Goal: Download file/media

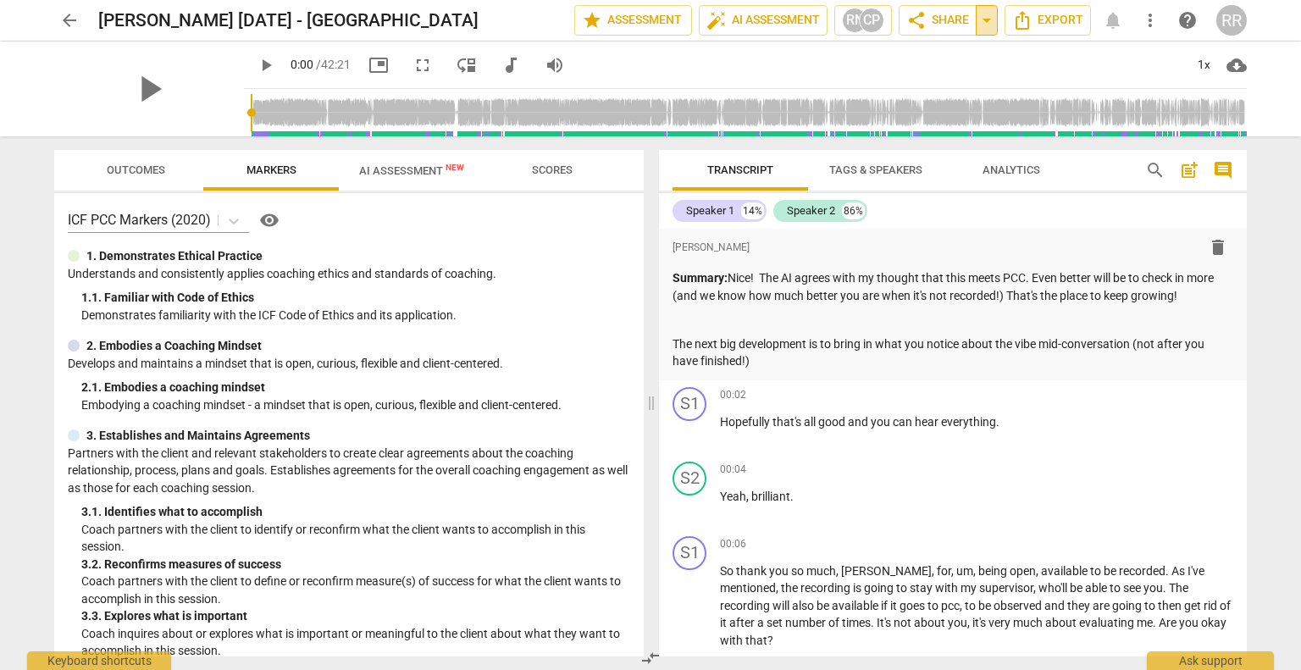
click at [986, 16] on span "arrow_drop_down" at bounding box center [986, 20] width 20 height 20
click at [1153, 19] on span "more_vert" at bounding box center [1150, 20] width 20 height 20
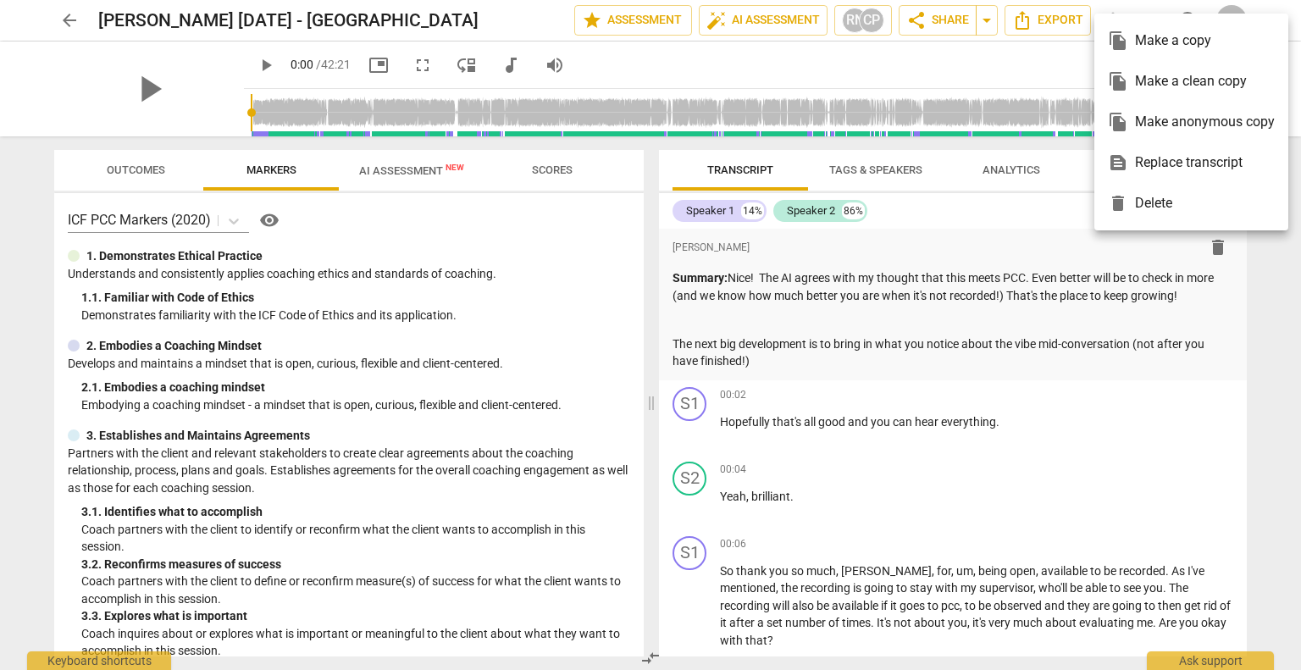
click at [1037, 9] on div at bounding box center [650, 335] width 1301 height 670
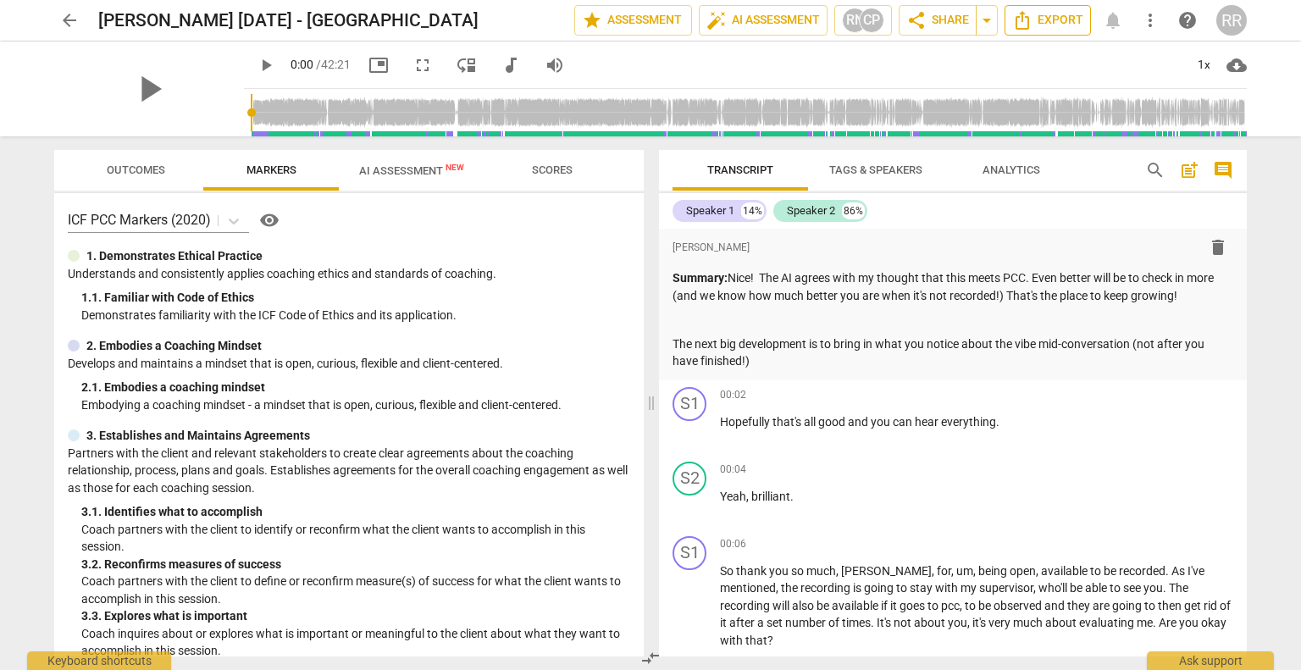
click at [1037, 22] on span "Export" at bounding box center [1047, 20] width 71 height 20
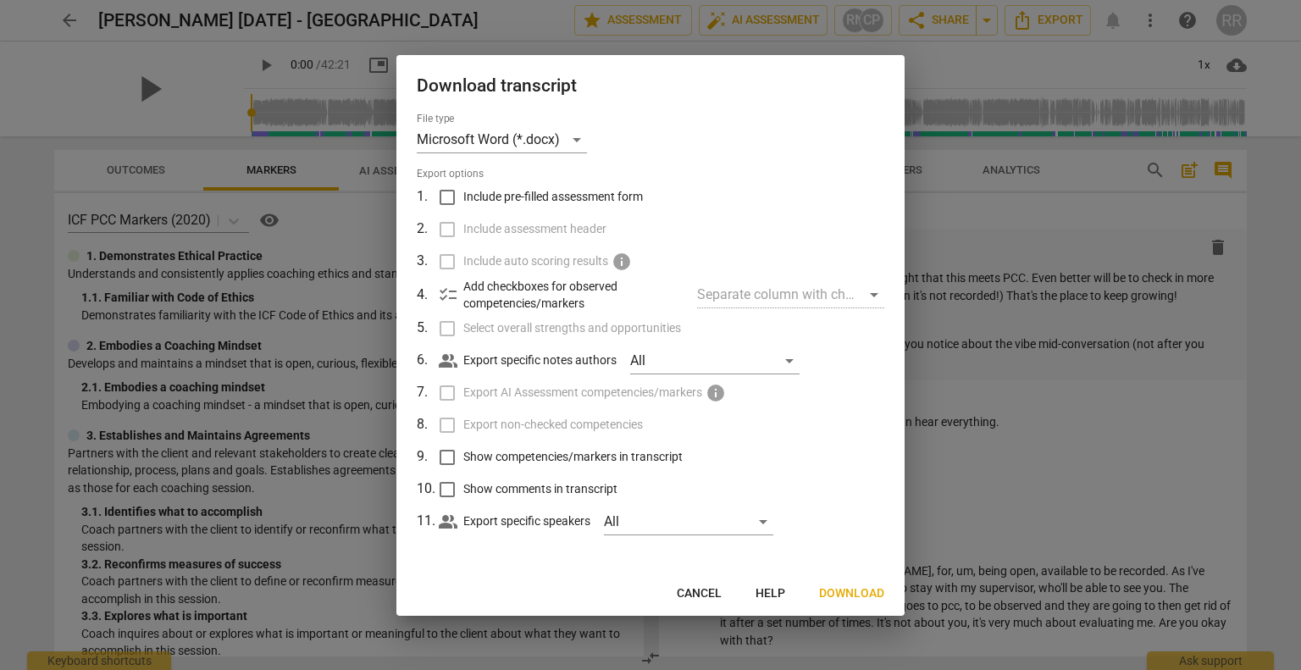
click at [444, 456] on input "Show competencies/markers in transcript" at bounding box center [447, 457] width 32 height 32
checkbox input "true"
click at [447, 494] on input "Show comments in transcript" at bounding box center [447, 489] width 32 height 32
checkbox input "true"
click at [445, 205] on input "Include pre-filled assessment form" at bounding box center [447, 197] width 32 height 32
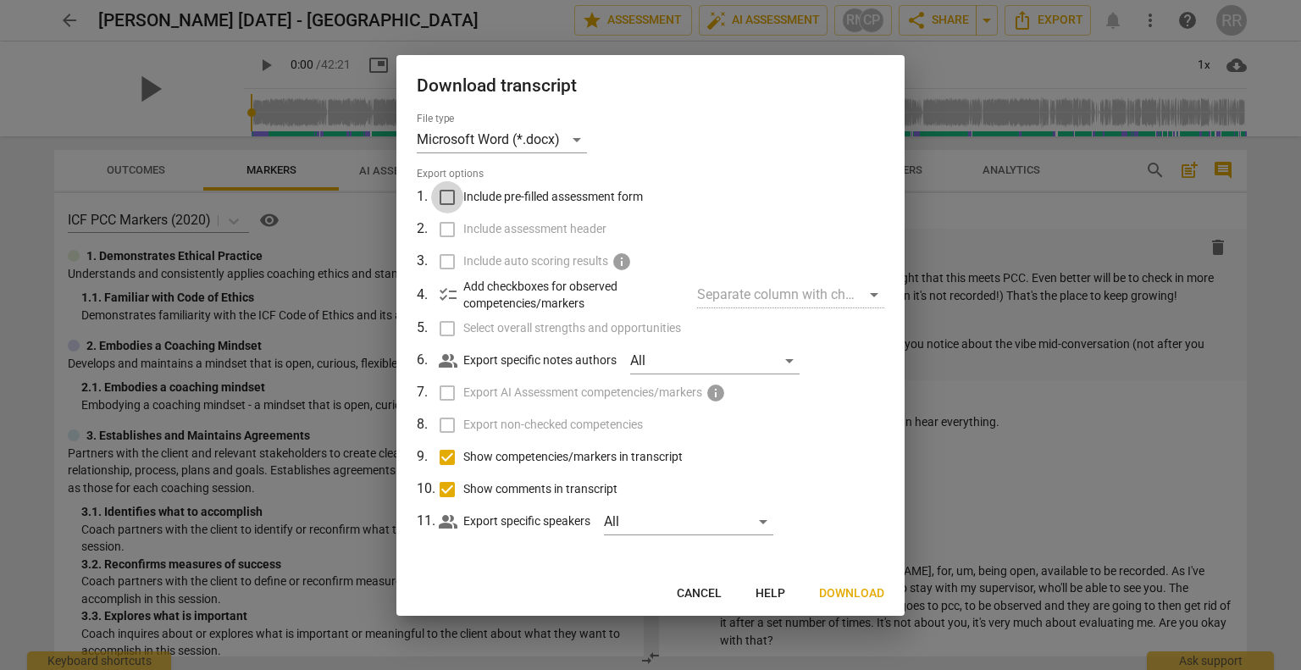
checkbox input "true"
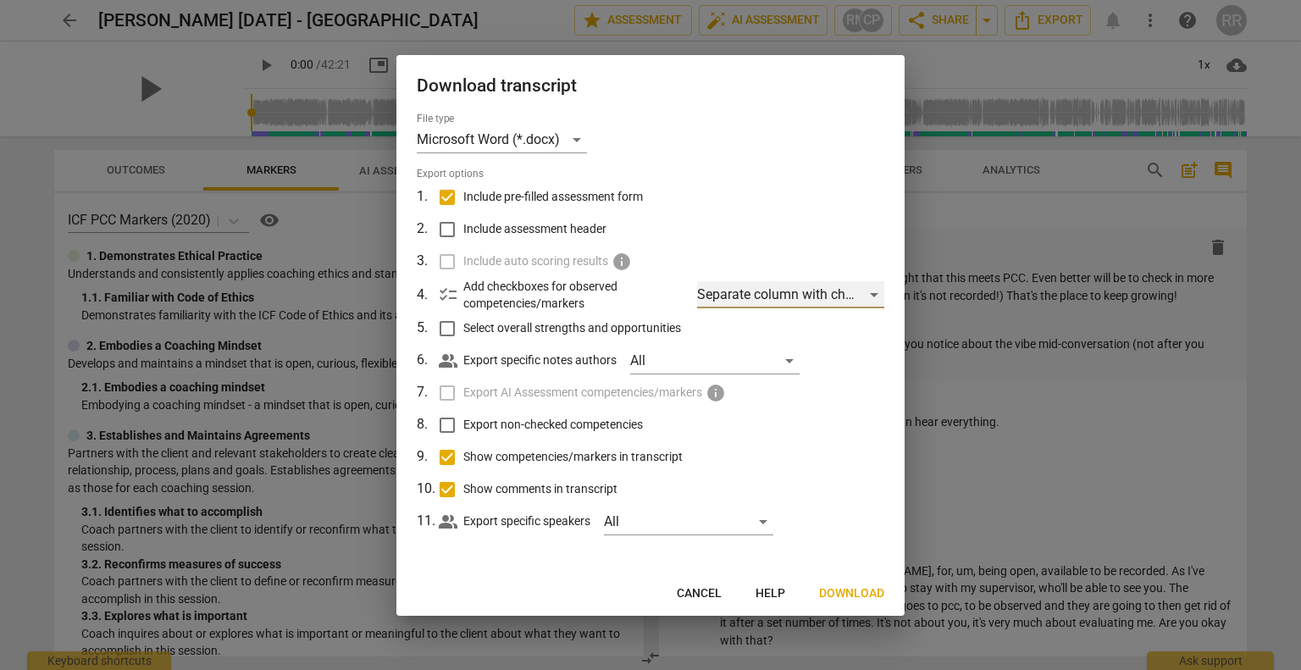
click at [769, 303] on div "Separate column with check marks" at bounding box center [790, 294] width 187 height 27
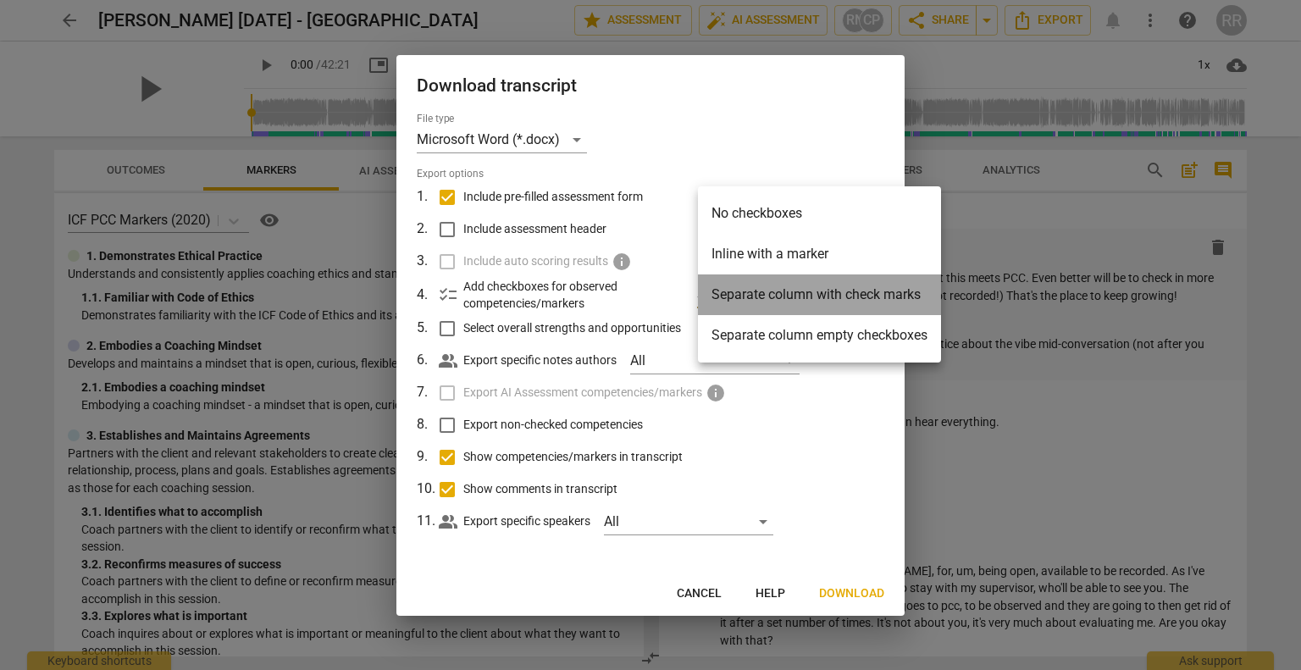
click at [769, 303] on li "Separate column with check marks" at bounding box center [819, 294] width 243 height 41
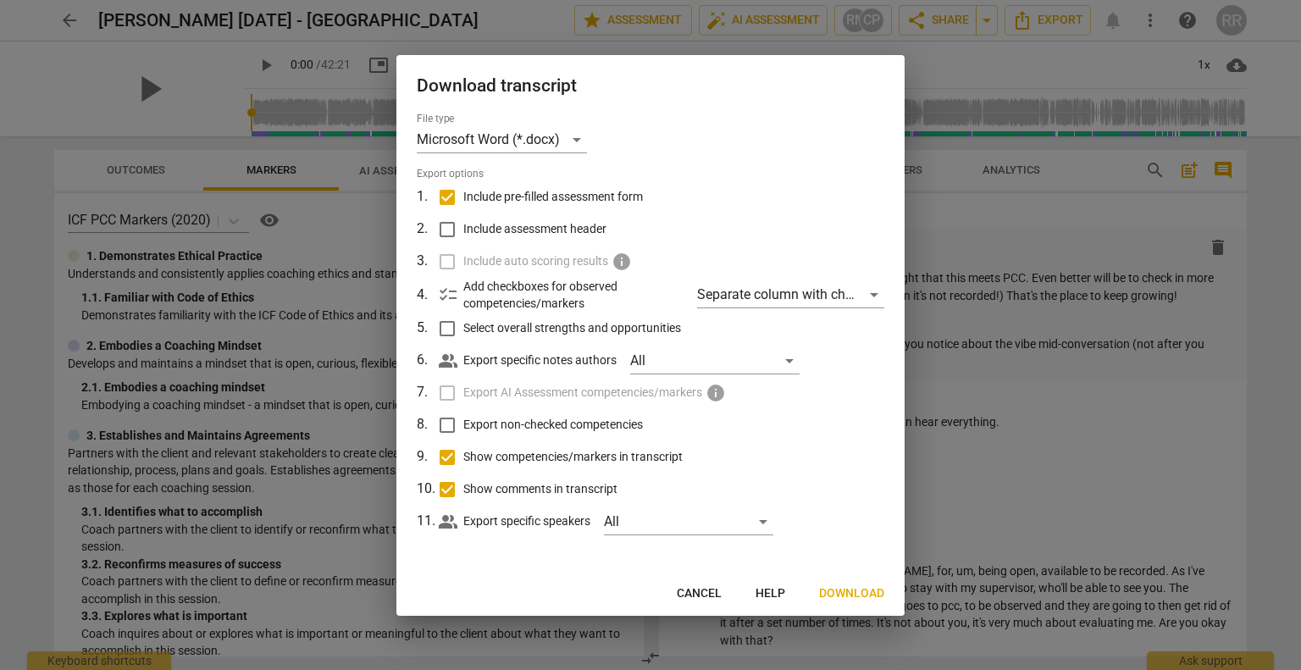
click at [667, 323] on span "Select overall strengths and opportunities" at bounding box center [572, 328] width 218 height 18
click at [463, 323] on input "Select overall strengths and opportunities" at bounding box center [447, 328] width 32 height 32
click at [864, 585] on span "Next" at bounding box center [869, 593] width 30 height 17
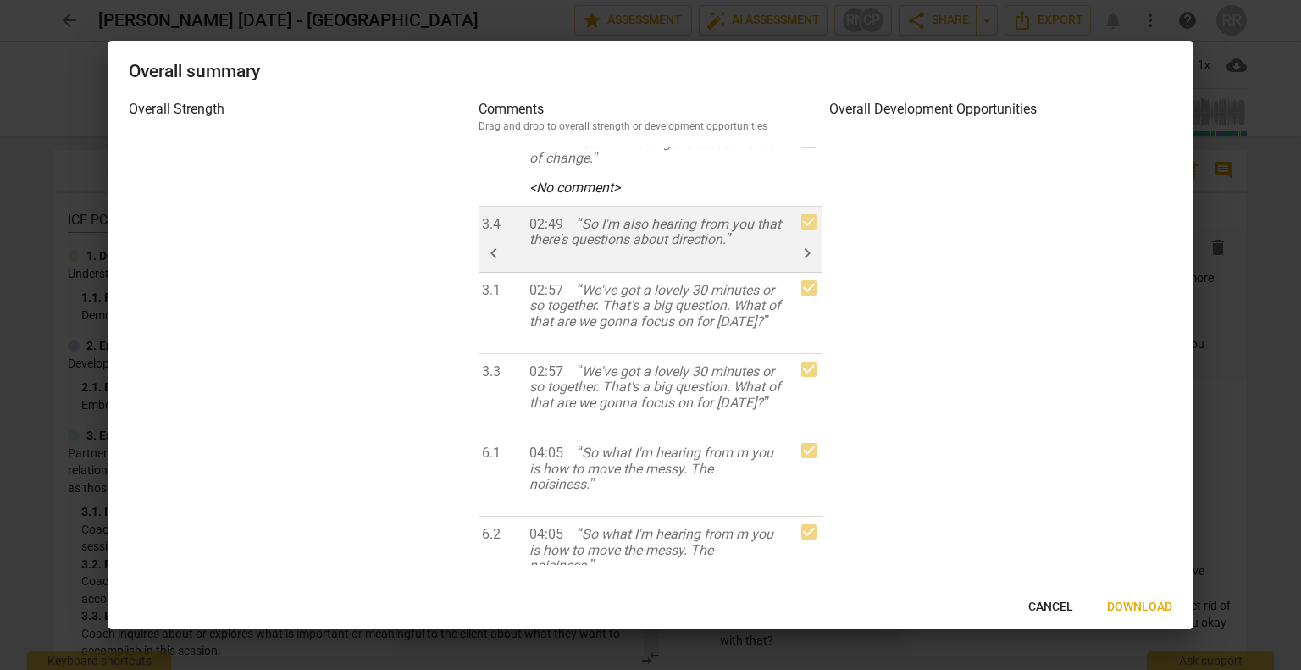
scroll to position [281, 0]
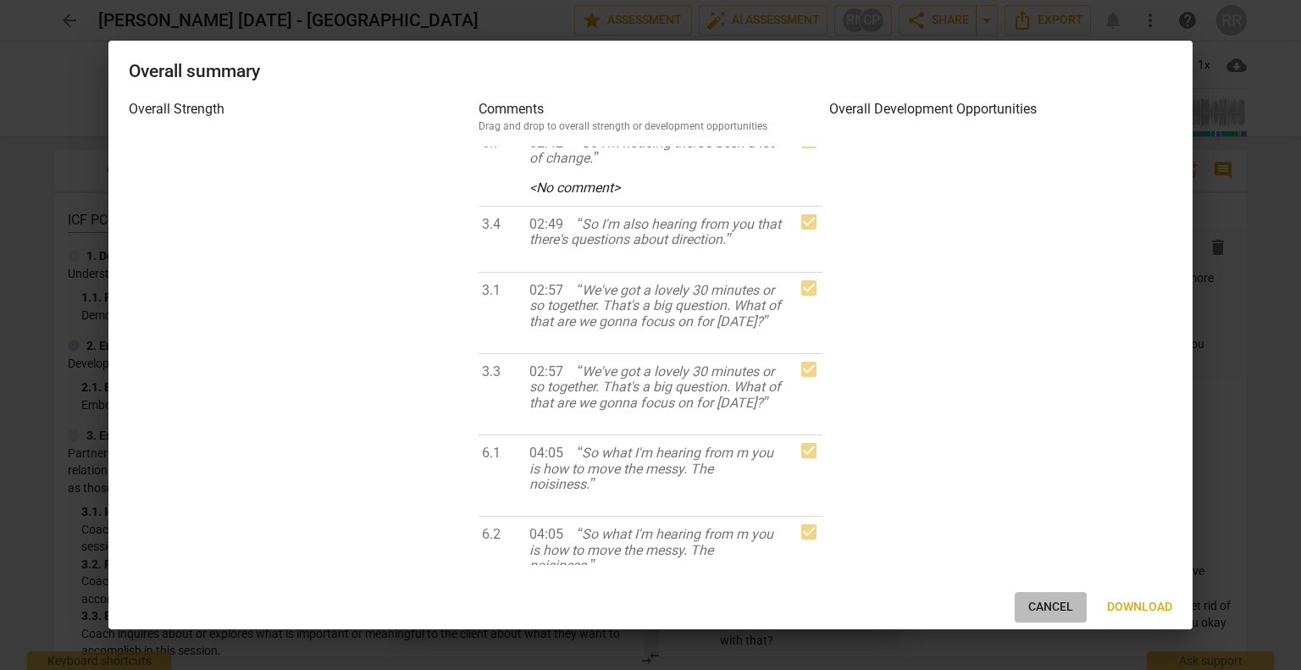
click at [1048, 610] on span "Cancel" at bounding box center [1050, 607] width 45 height 17
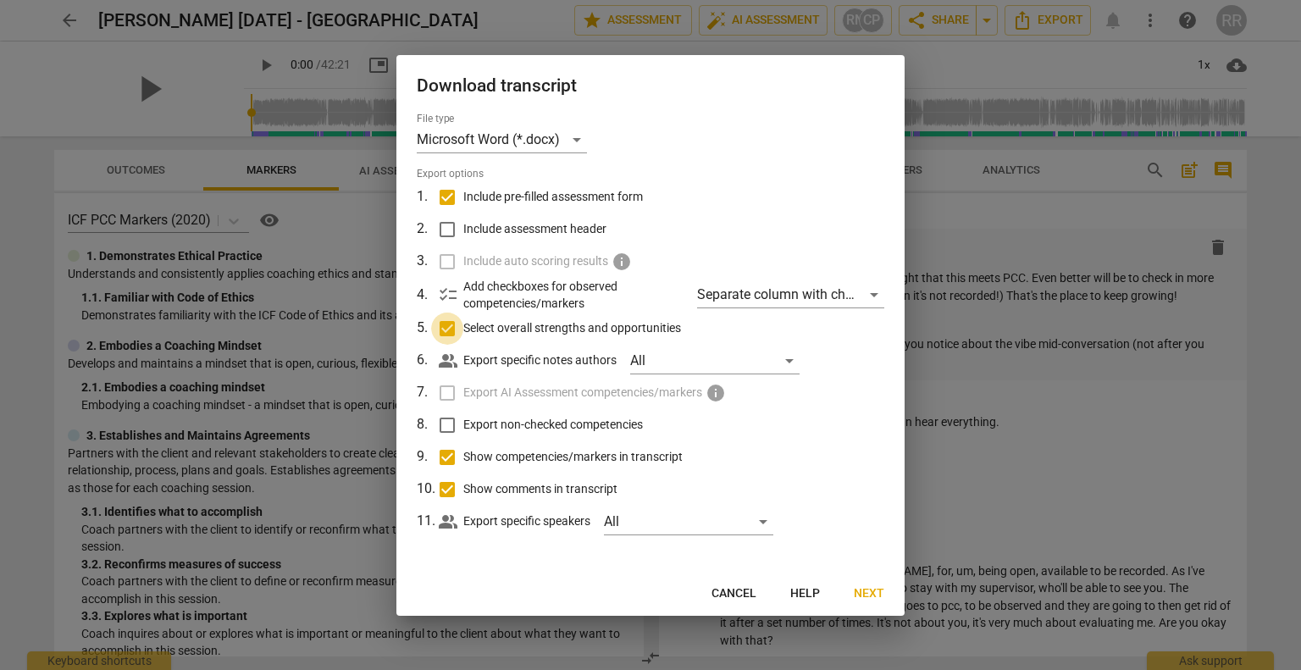
click at [449, 326] on input "Select overall strengths and opportunities" at bounding box center [447, 328] width 32 height 32
checkbox input "false"
click at [854, 595] on span "Download" at bounding box center [851, 593] width 65 height 17
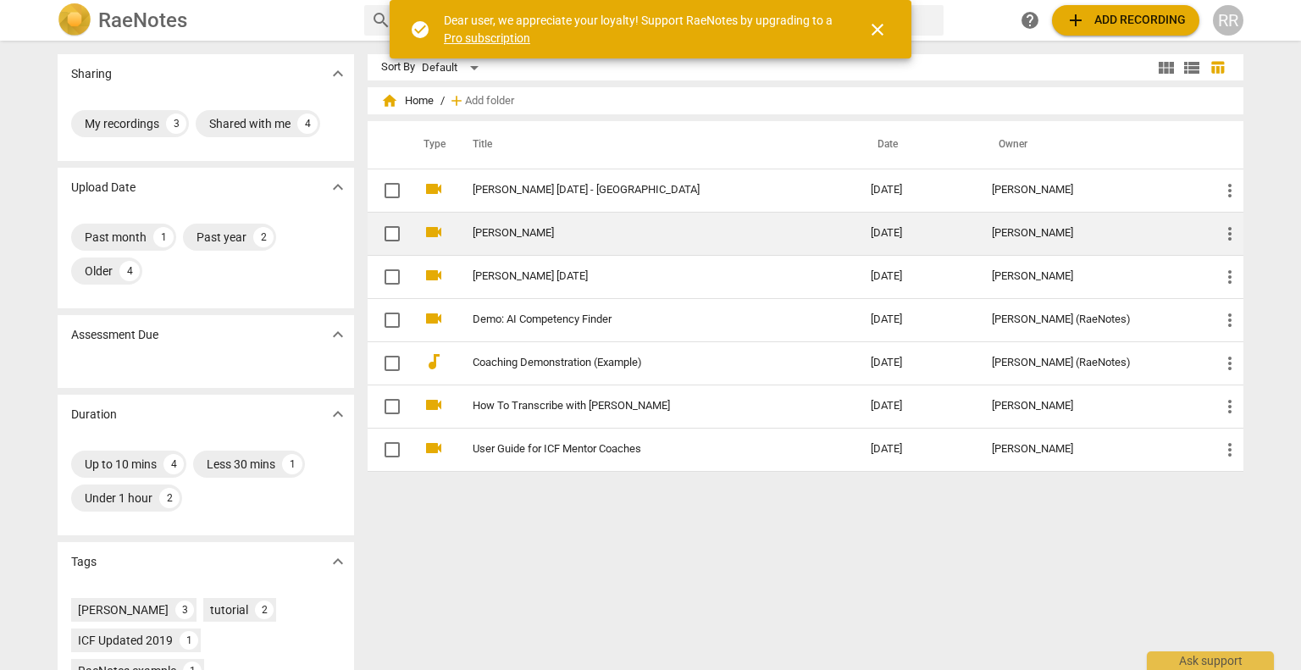
click at [583, 236] on link "[PERSON_NAME]" at bounding box center [641, 233] width 337 height 13
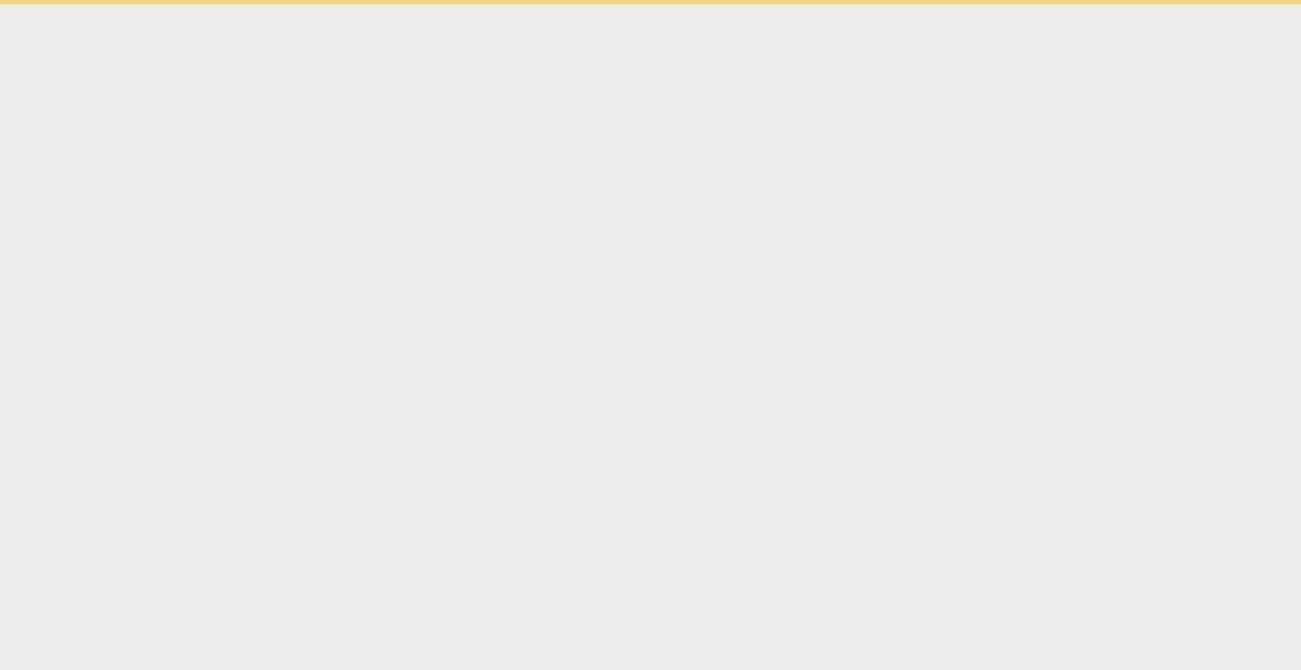
click at [583, 4] on html "check_circle Dear user, we appreciate your loyalty! Support RaeNotes by upgradi…" at bounding box center [650, 2] width 1301 height 4
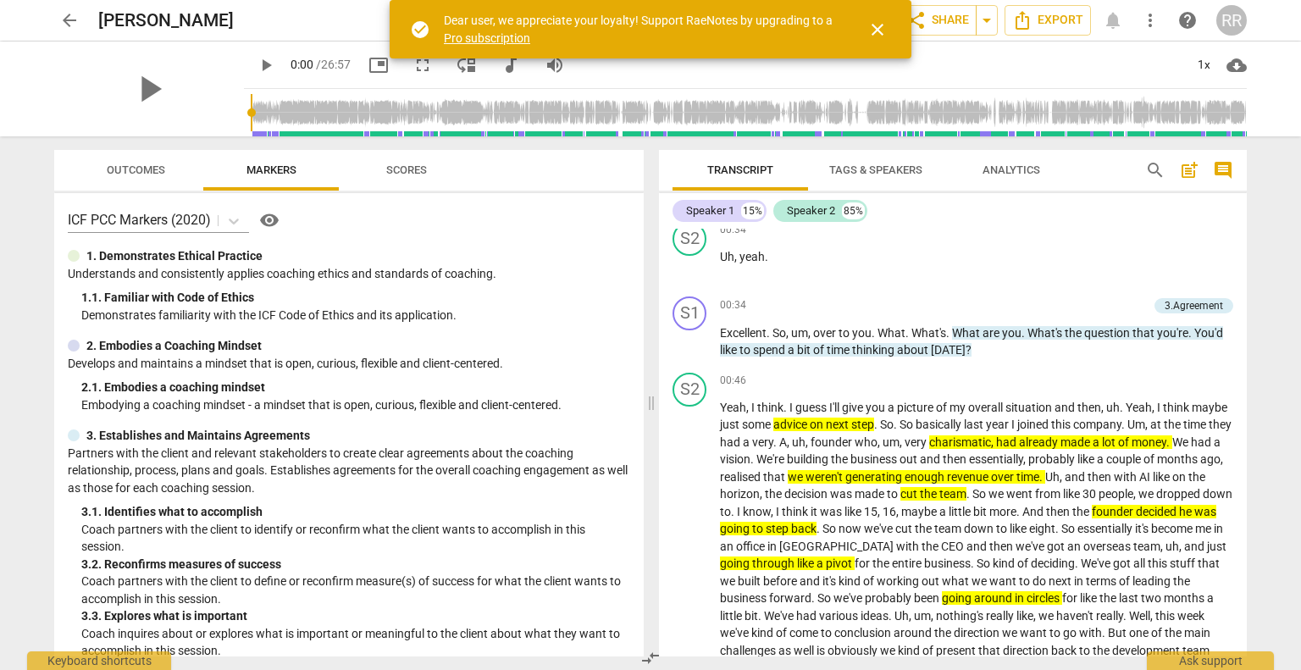
scroll to position [425, 0]
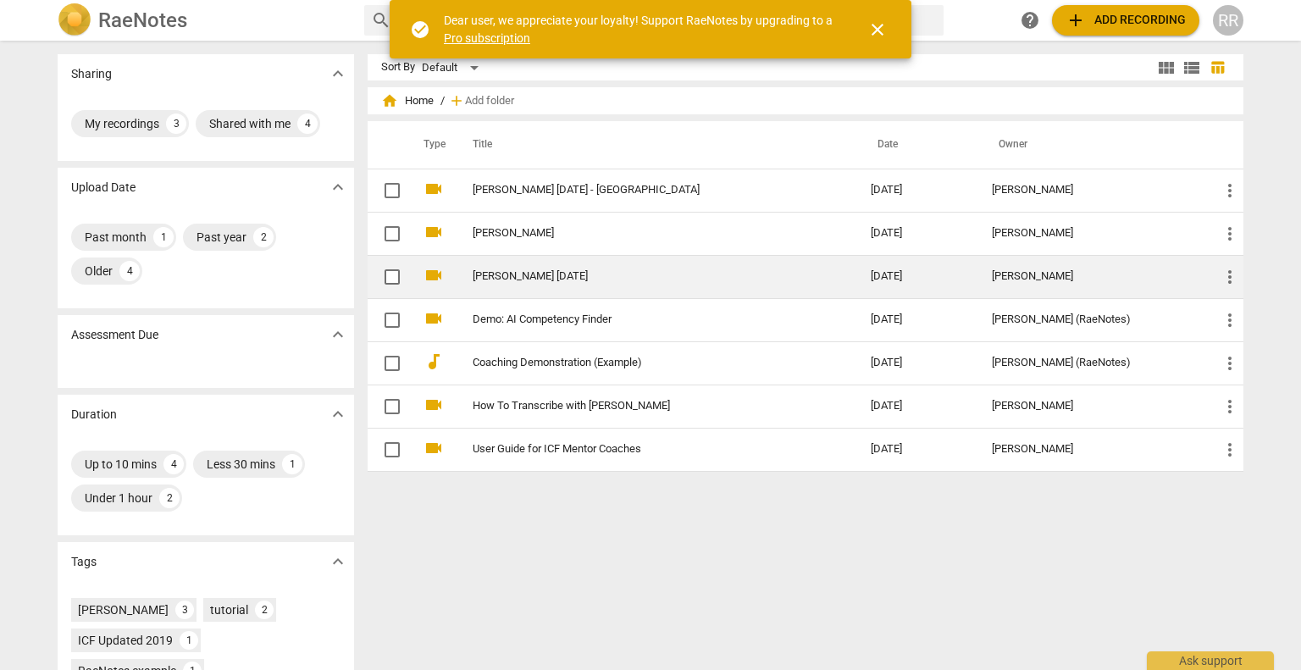
click at [519, 268] on td "Rachel July 21" at bounding box center [654, 276] width 405 height 43
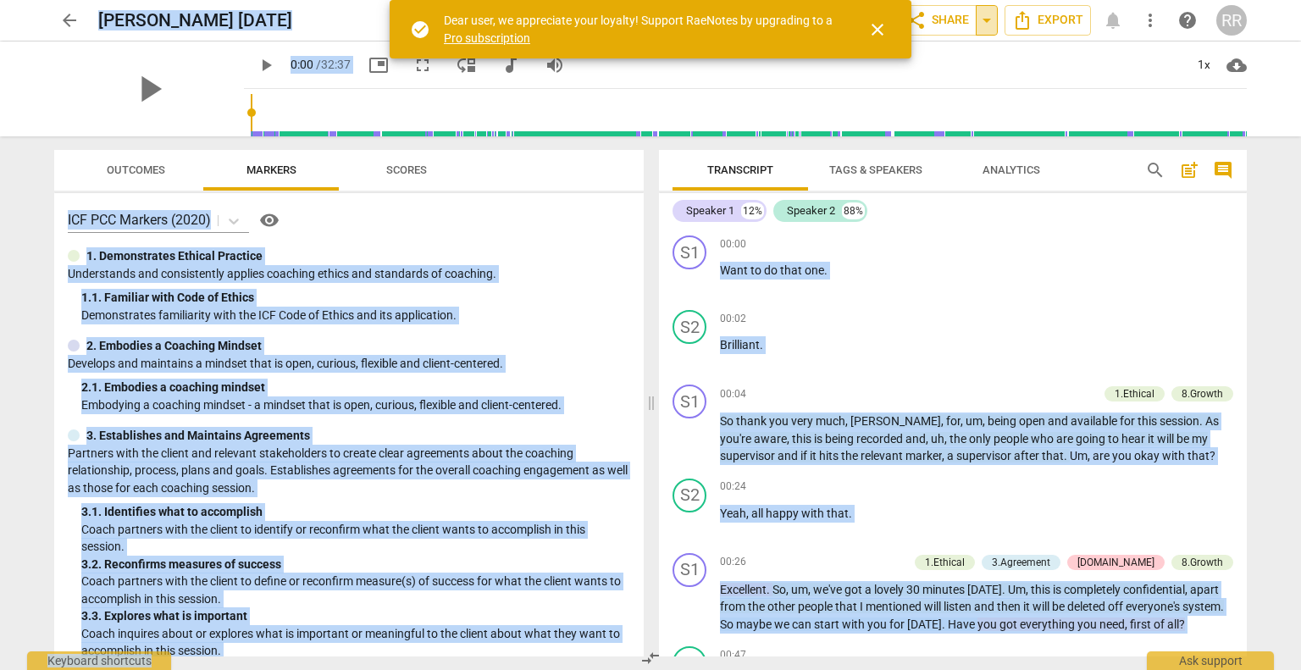
click at [986, 22] on span "arrow_drop_down" at bounding box center [986, 20] width 20 height 20
click at [875, 28] on span "close" at bounding box center [877, 29] width 20 height 20
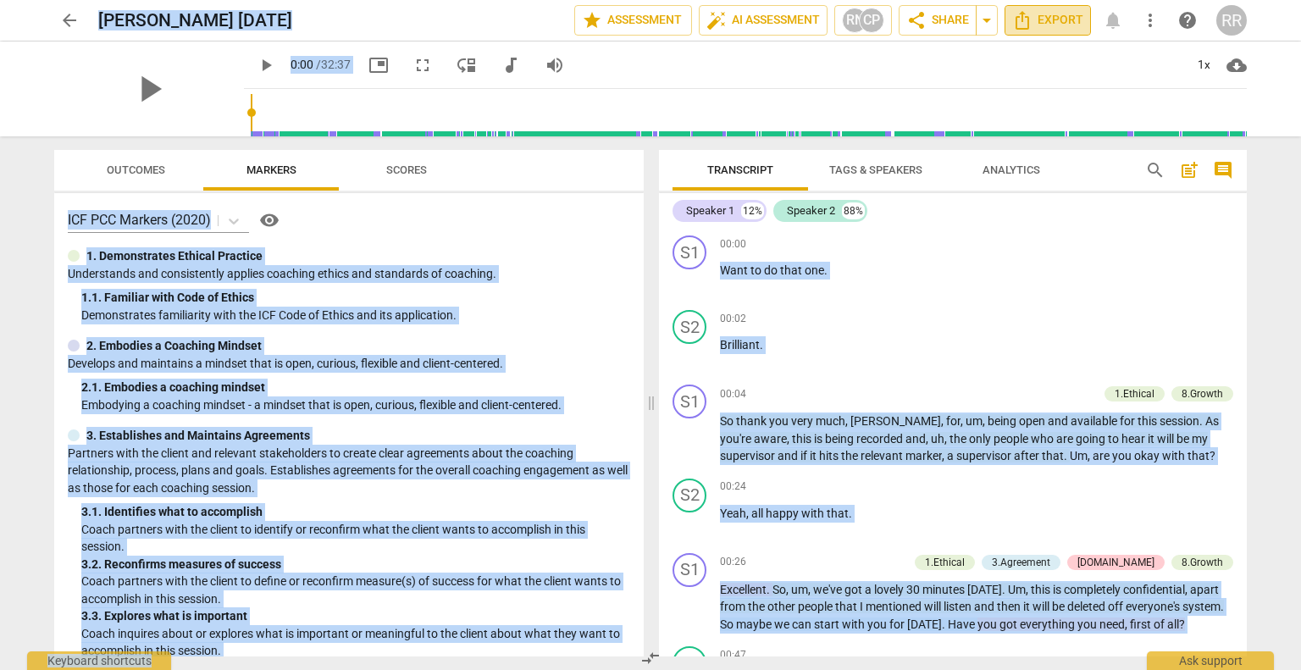
click at [1031, 14] on icon "Export" at bounding box center [1022, 20] width 20 height 20
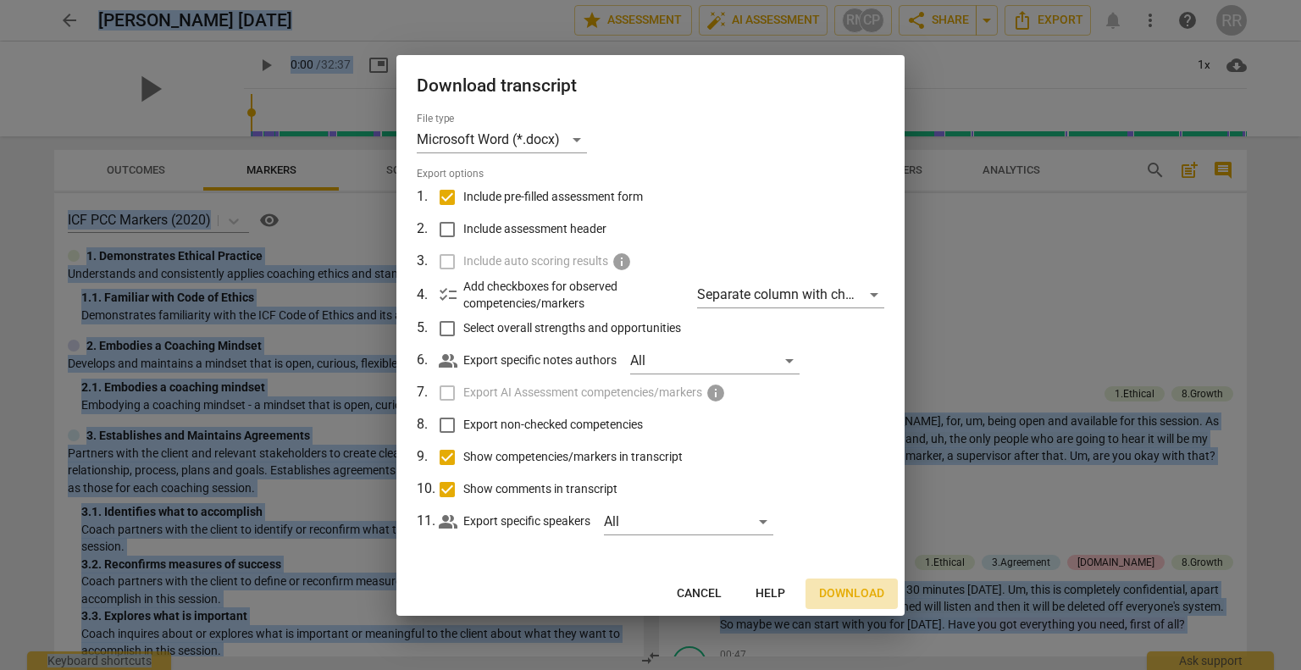
click at [861, 592] on span "Download" at bounding box center [851, 593] width 65 height 17
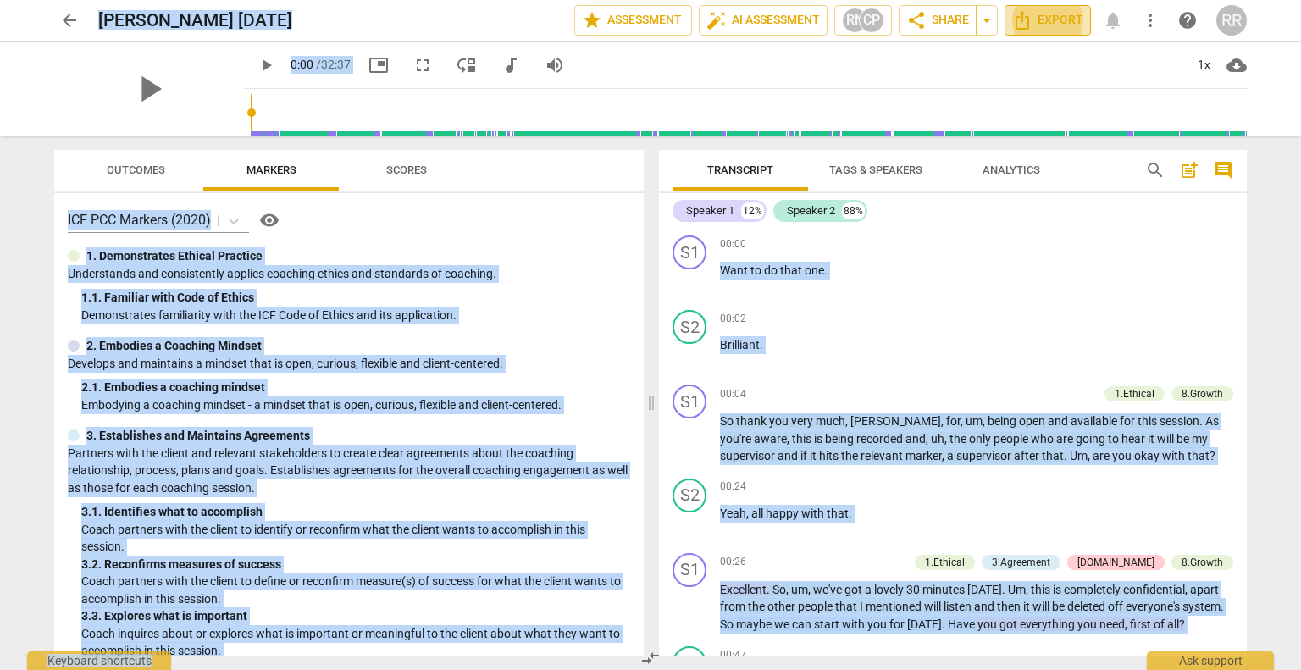
click at [1048, 12] on span "Export" at bounding box center [1047, 20] width 71 height 20
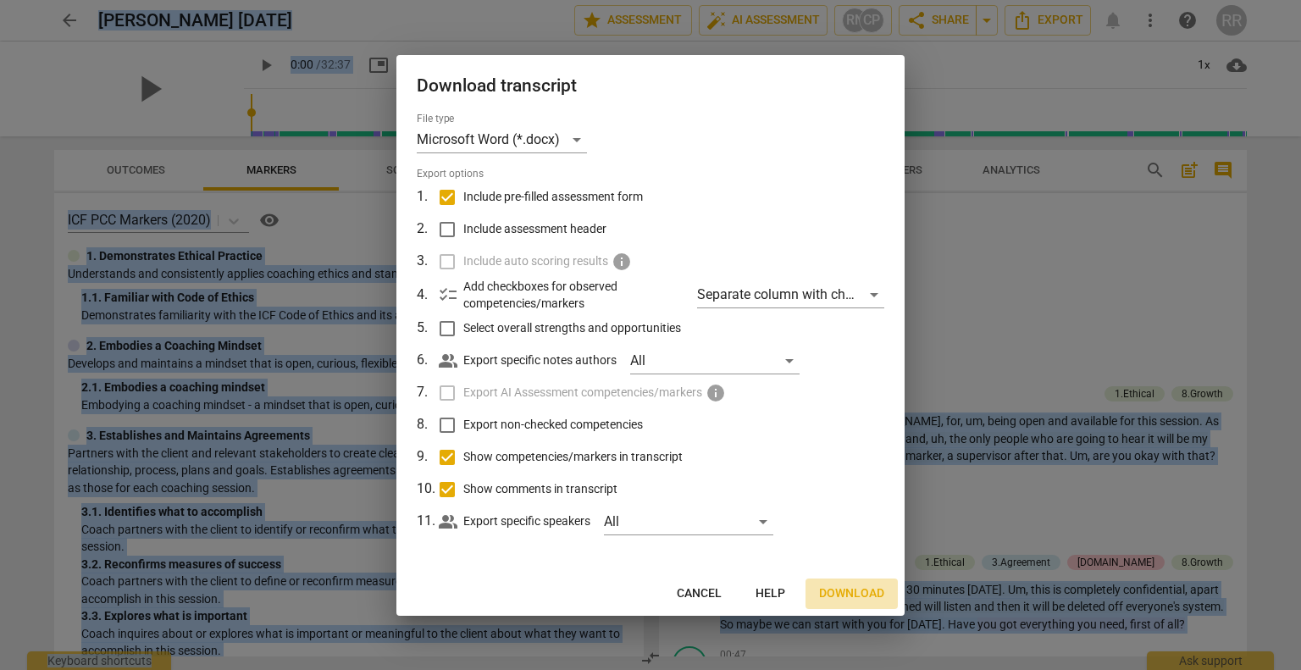
click at [860, 590] on span "Download" at bounding box center [851, 593] width 65 height 17
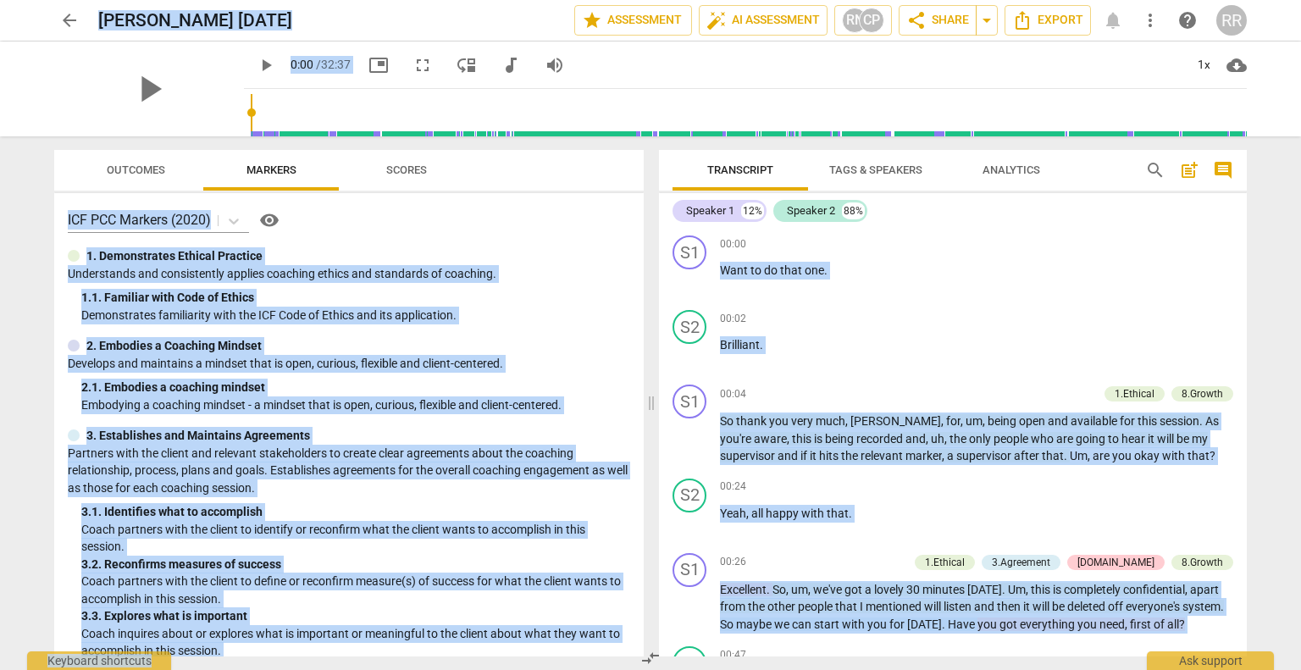
click at [392, 174] on span "Scores" at bounding box center [406, 169] width 41 height 13
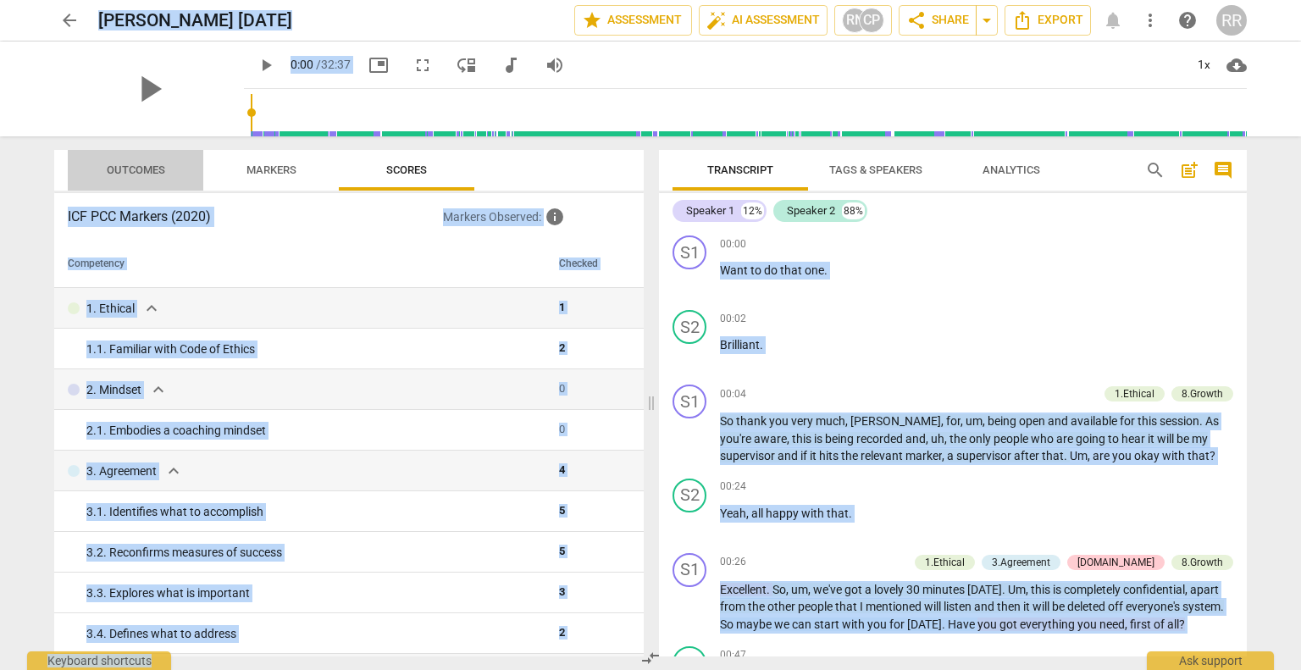
click at [146, 178] on span "Outcomes" at bounding box center [135, 170] width 99 height 23
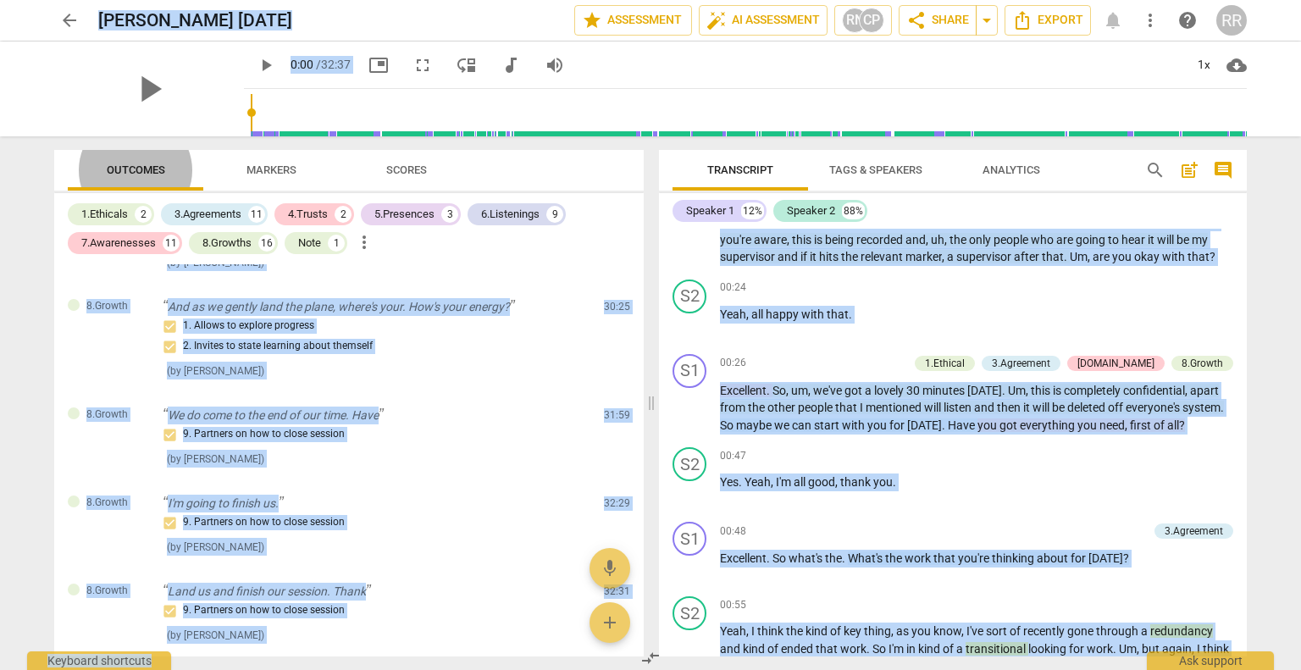
scroll to position [5369, 0]
